Goal: Information Seeking & Learning: Learn about a topic

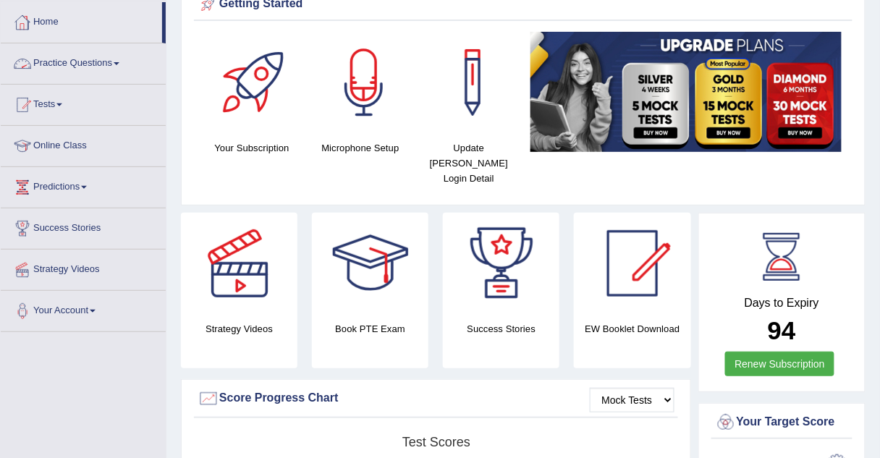
click at [73, 60] on link "Practice Questions" at bounding box center [83, 61] width 165 height 36
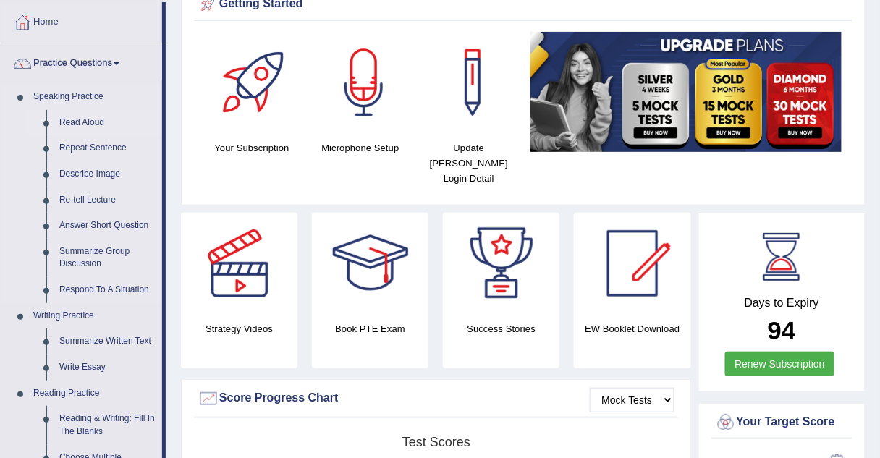
click at [77, 124] on link "Read Aloud" at bounding box center [107, 123] width 109 height 26
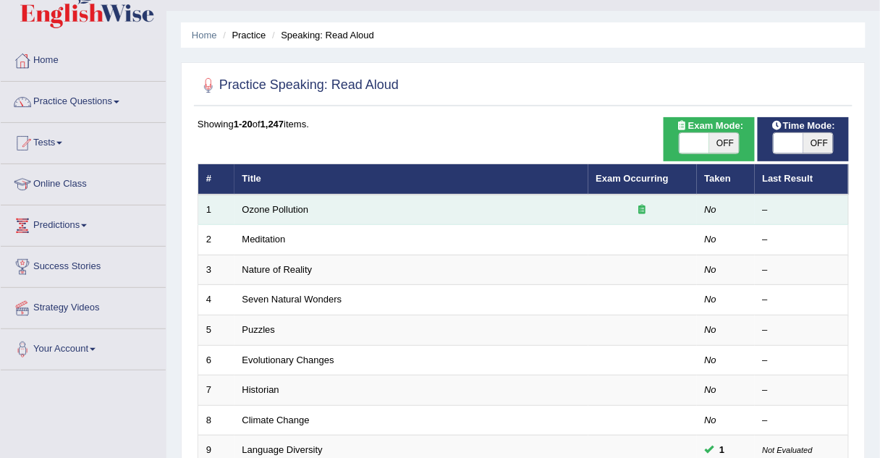
scroll to position [20, 0]
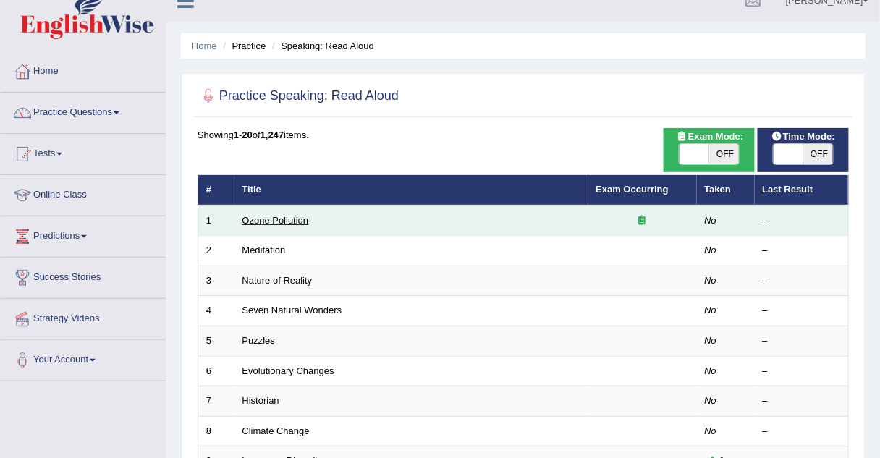
click at [271, 215] on link "Ozone Pollution" at bounding box center [275, 220] width 67 height 11
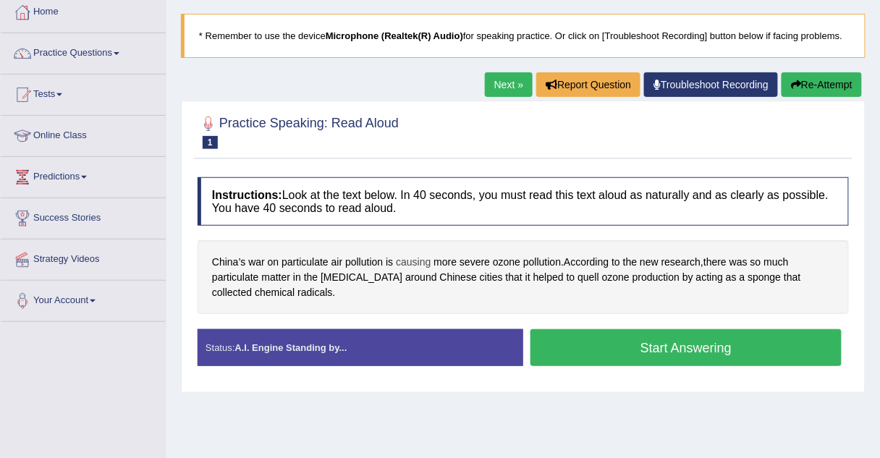
scroll to position [77, 0]
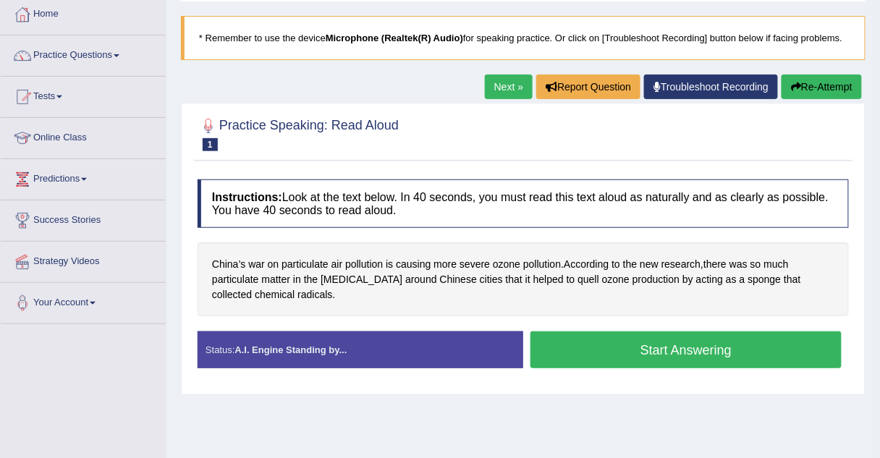
click at [514, 83] on link "Next »" at bounding box center [509, 87] width 48 height 25
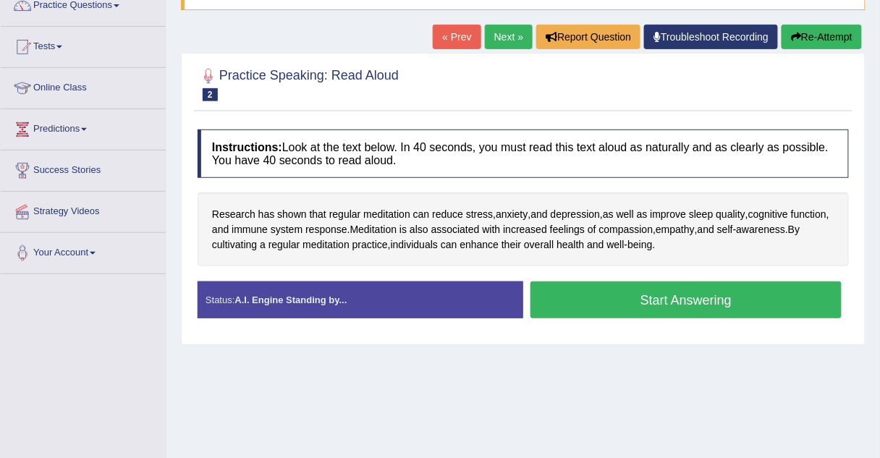
scroll to position [124, 0]
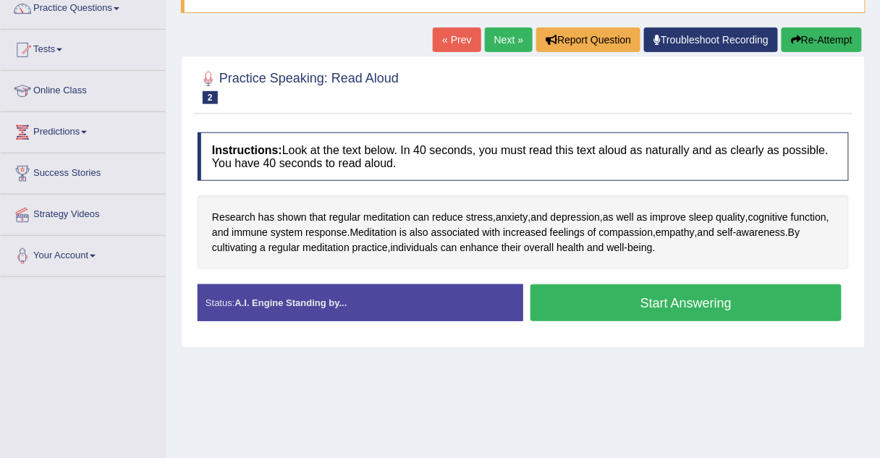
click at [509, 37] on link "Next »" at bounding box center [509, 39] width 48 height 25
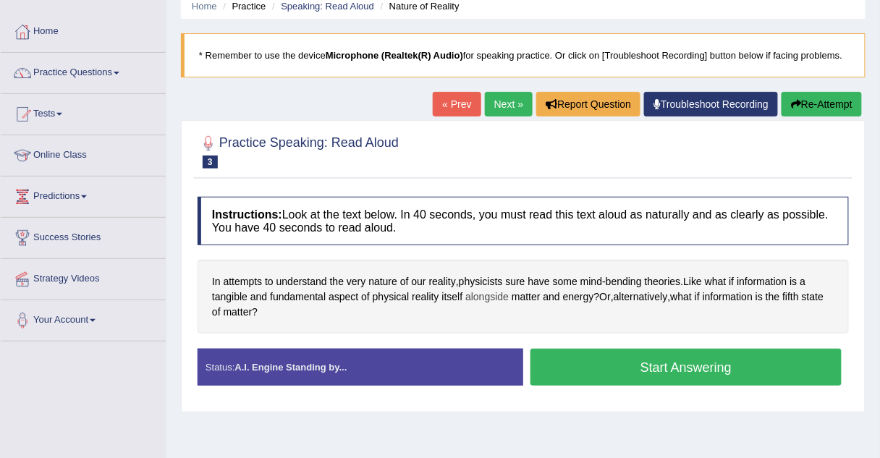
scroll to position [57, 0]
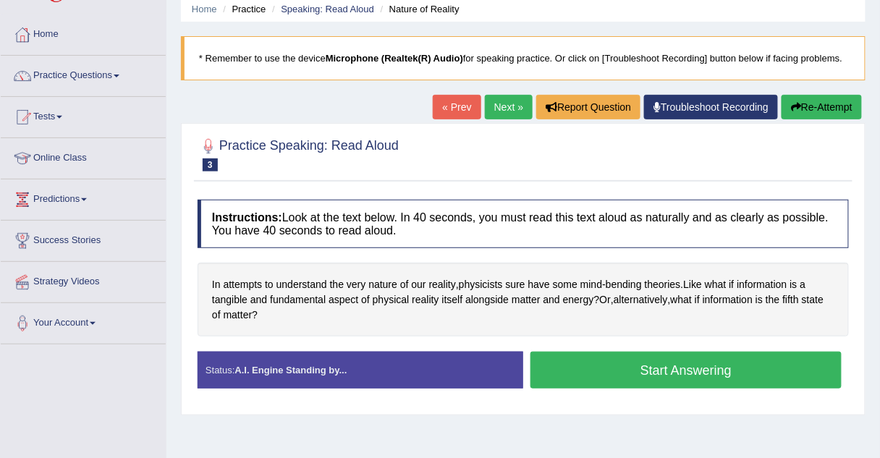
click at [513, 102] on link "Next »" at bounding box center [509, 107] width 48 height 25
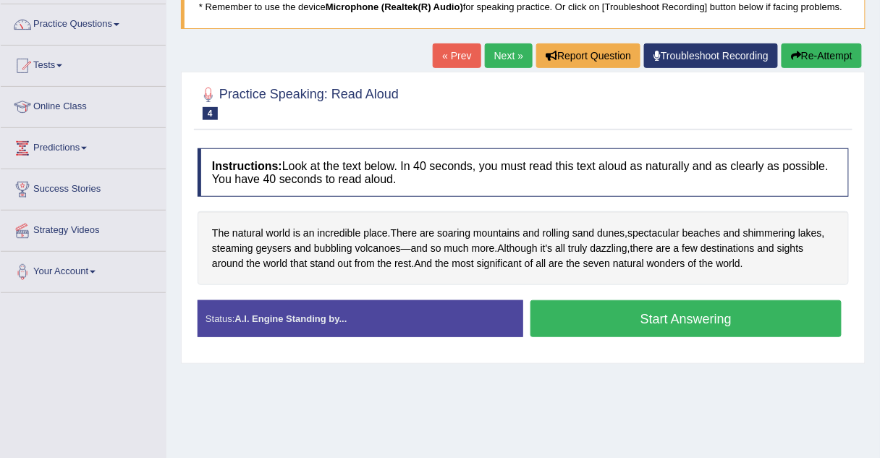
scroll to position [106, 0]
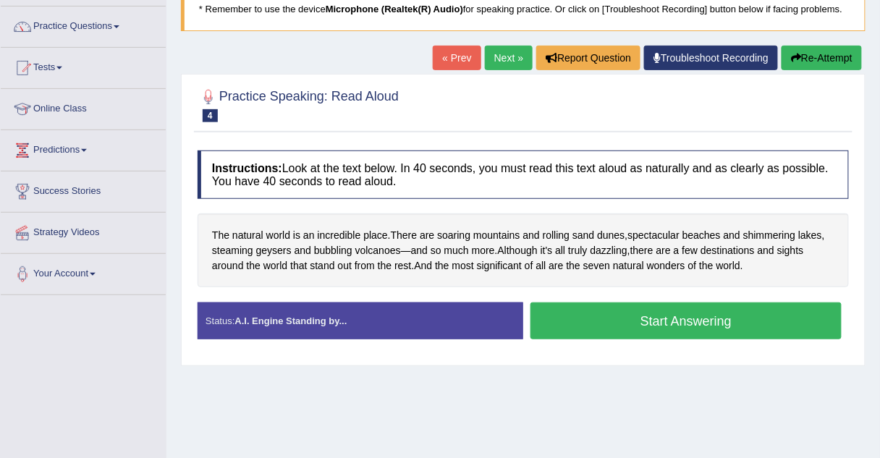
click at [493, 55] on link "Next »" at bounding box center [509, 58] width 48 height 25
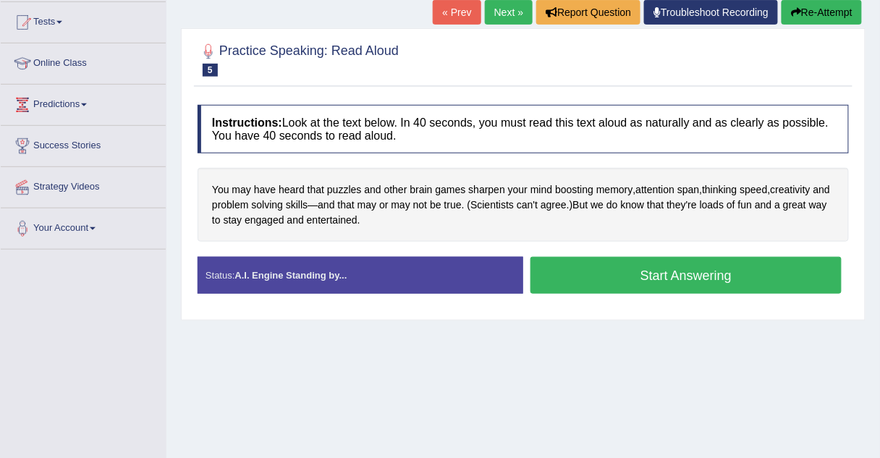
scroll to position [157, 0]
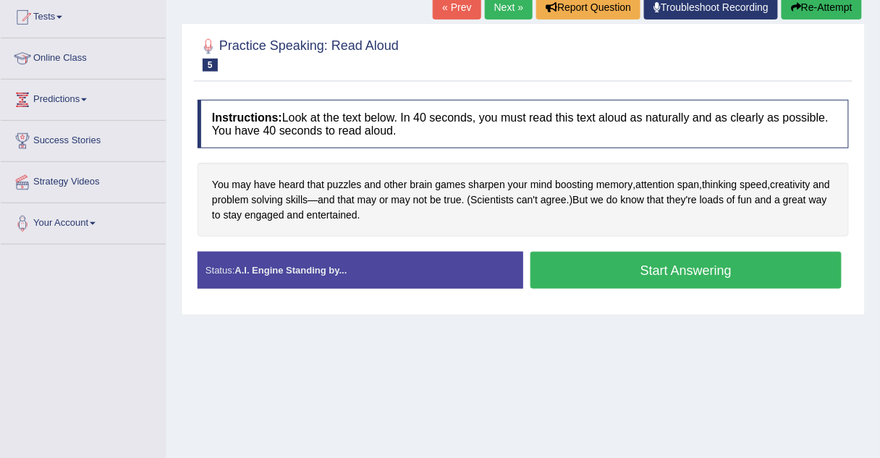
click at [448, 140] on h4 "Instructions: Look at the text below. In 40 seconds, you must read this text al…" at bounding box center [522, 124] width 651 height 48
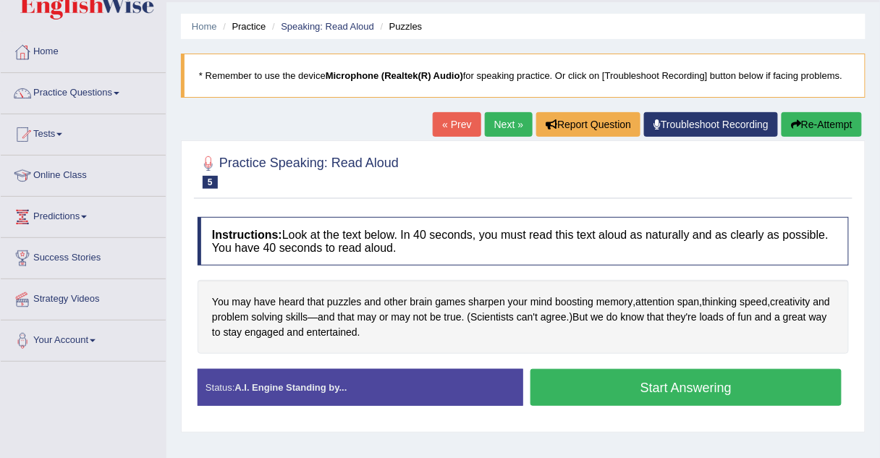
scroll to position [41, 0]
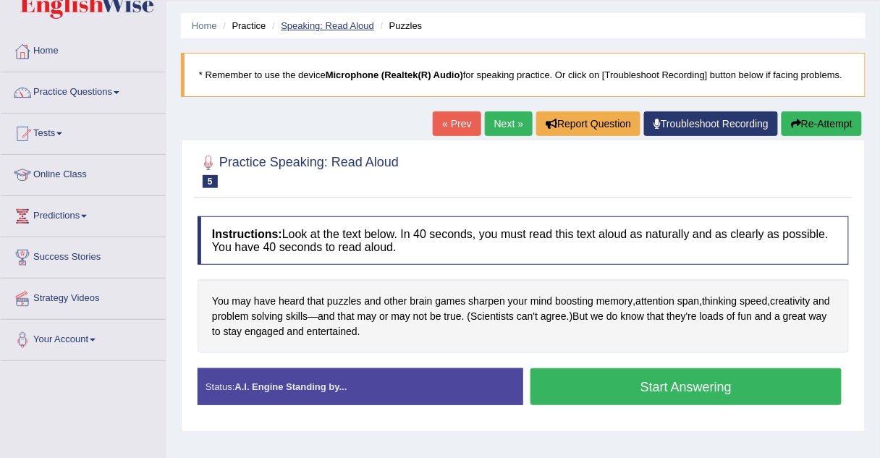
click at [329, 27] on link "Speaking: Read Aloud" at bounding box center [327, 25] width 93 height 11
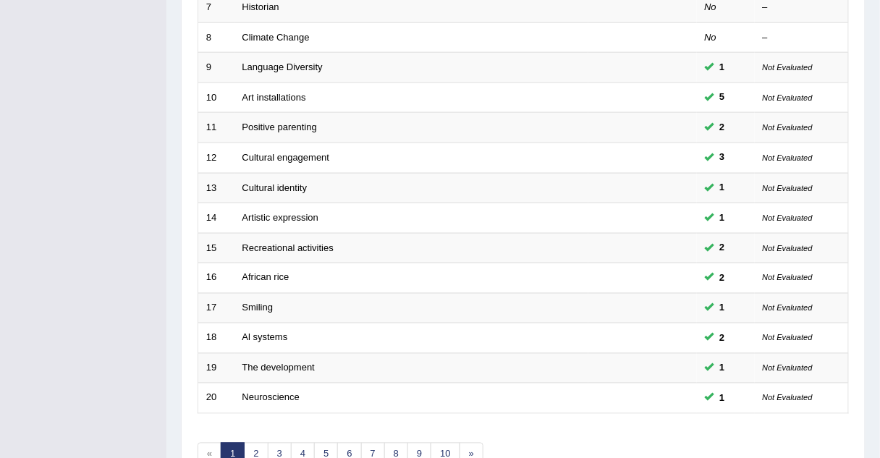
scroll to position [493, 0]
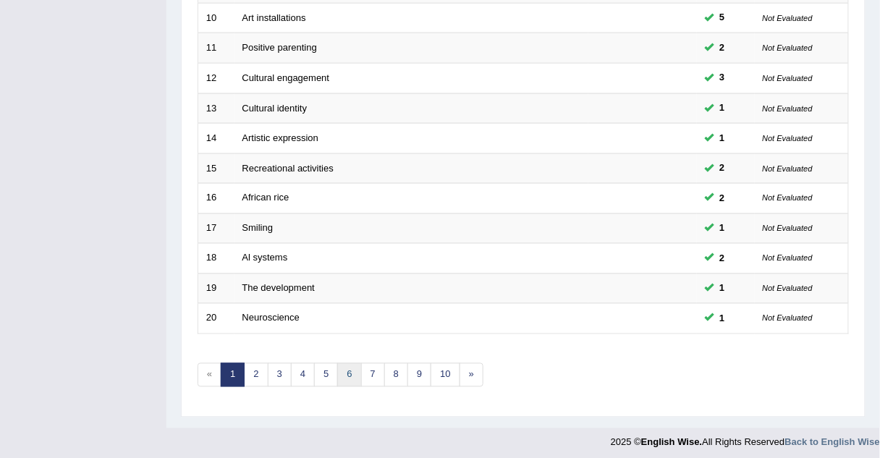
click at [348, 366] on link "6" at bounding box center [349, 375] width 24 height 24
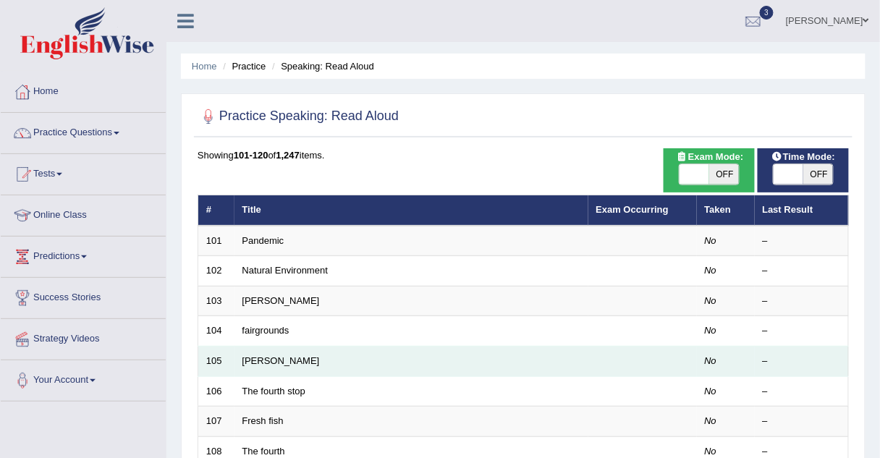
scroll to position [46, 0]
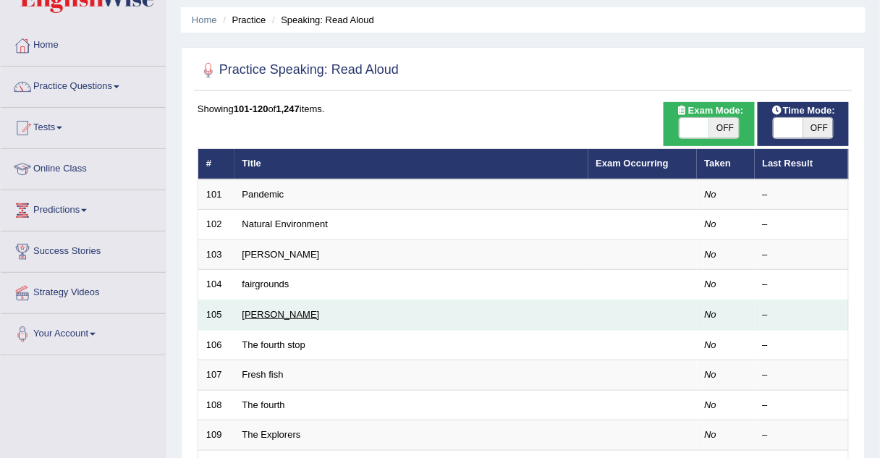
click at [276, 315] on link "Louisa May" at bounding box center [280, 314] width 77 height 11
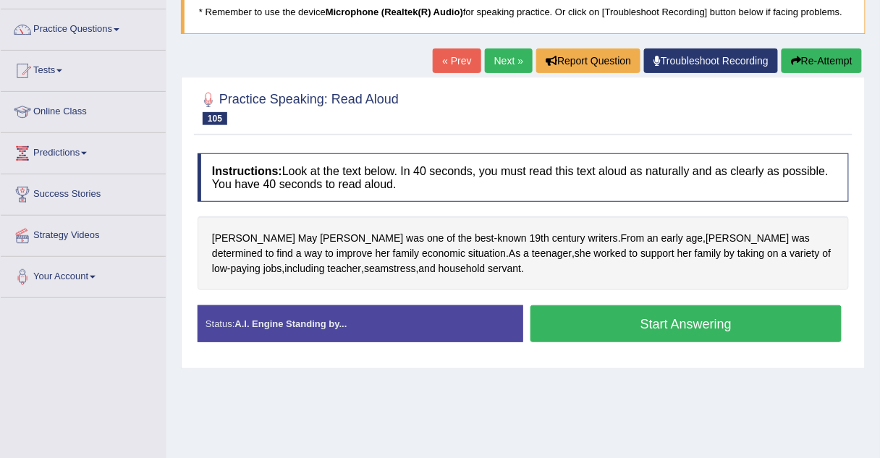
scroll to position [101, 0]
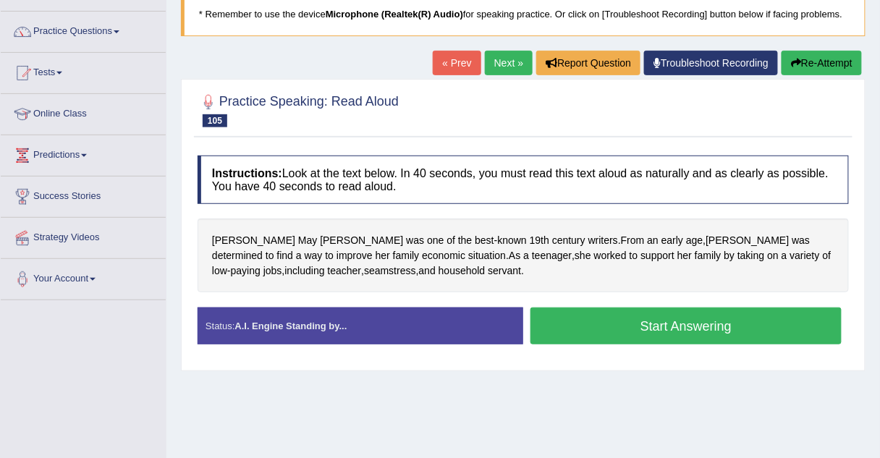
click at [510, 64] on link "Next »" at bounding box center [509, 63] width 48 height 25
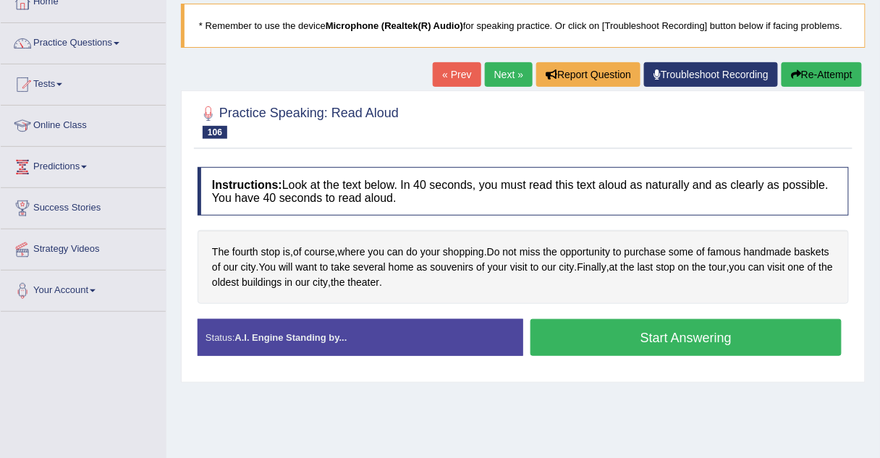
scroll to position [85, 0]
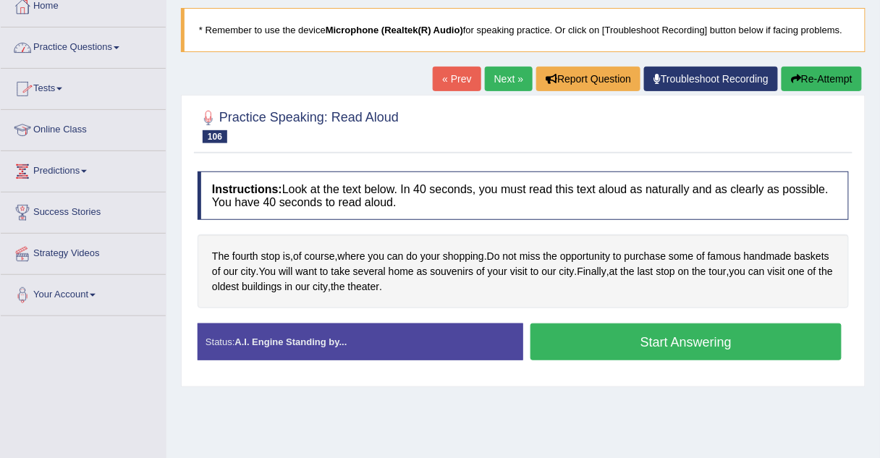
click at [99, 46] on link "Practice Questions" at bounding box center [83, 45] width 165 height 36
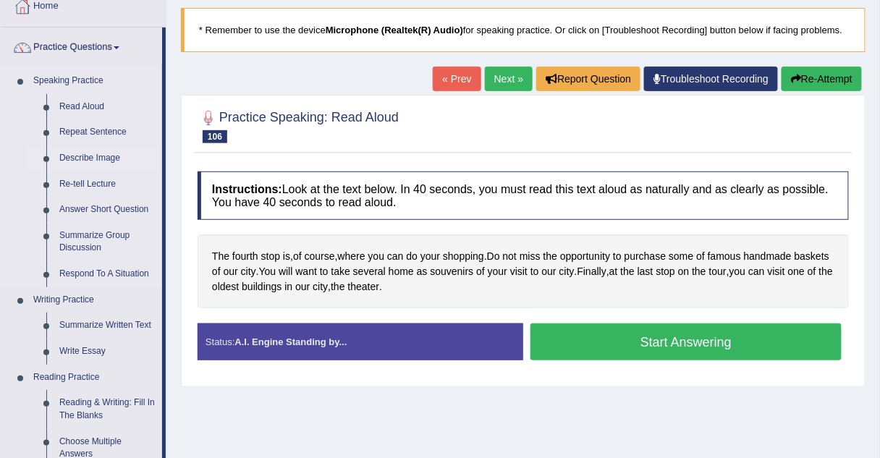
scroll to position [120, 0]
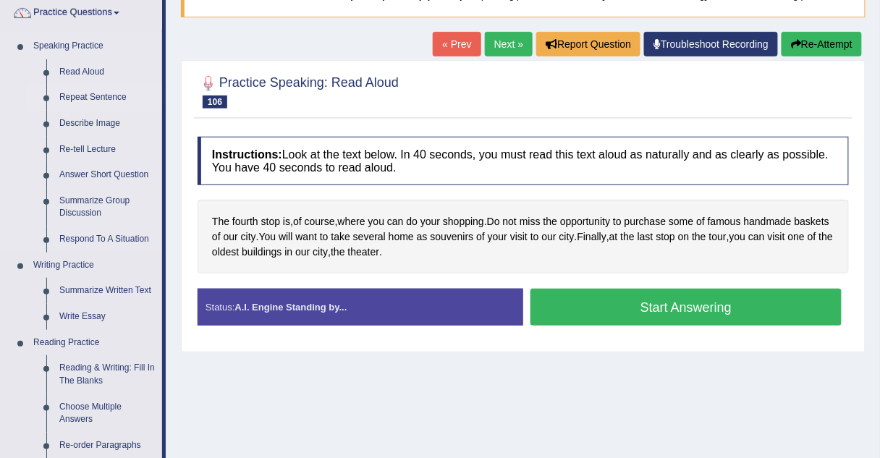
click at [98, 98] on link "Repeat Sentence" at bounding box center [107, 98] width 109 height 26
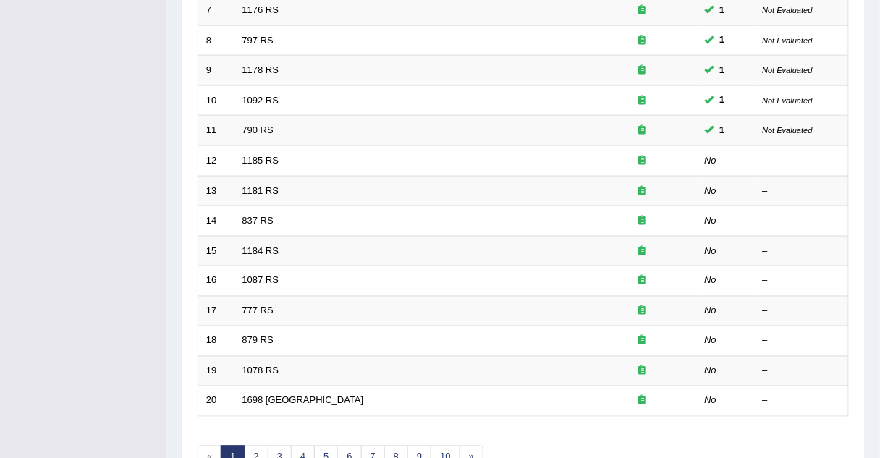
scroll to position [413, 0]
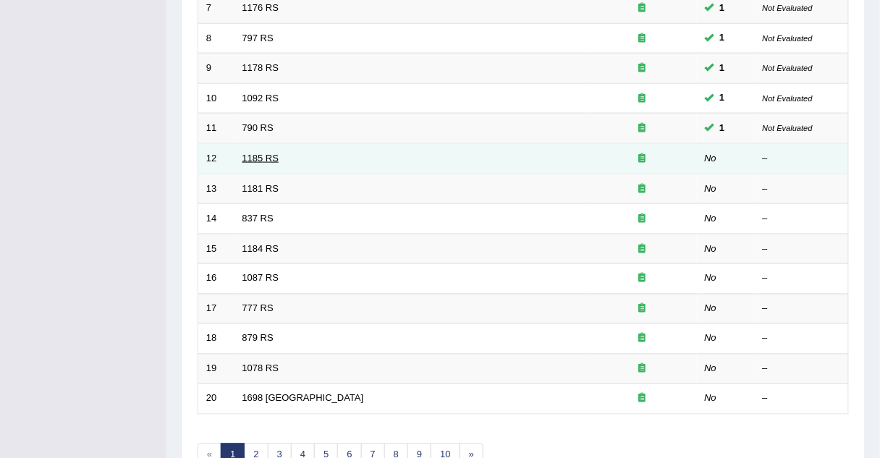
click at [252, 153] on link "1185 RS" at bounding box center [260, 158] width 37 height 11
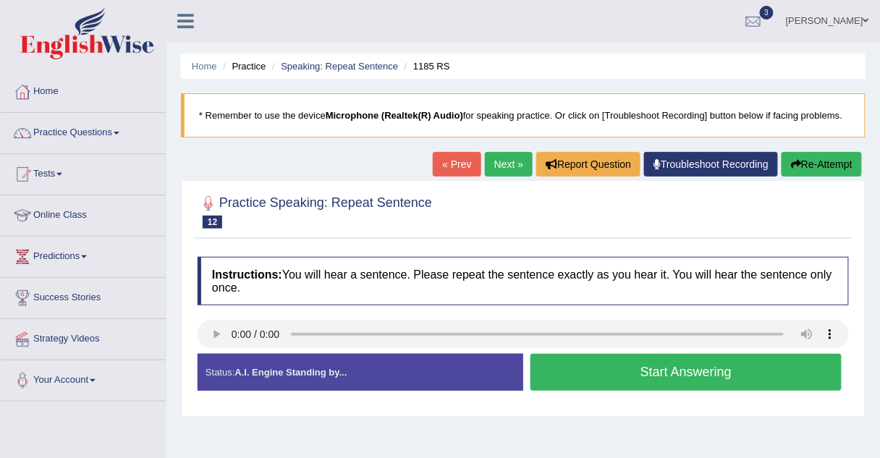
click at [510, 171] on link "Next »" at bounding box center [509, 164] width 48 height 25
